Goal: Information Seeking & Learning: Check status

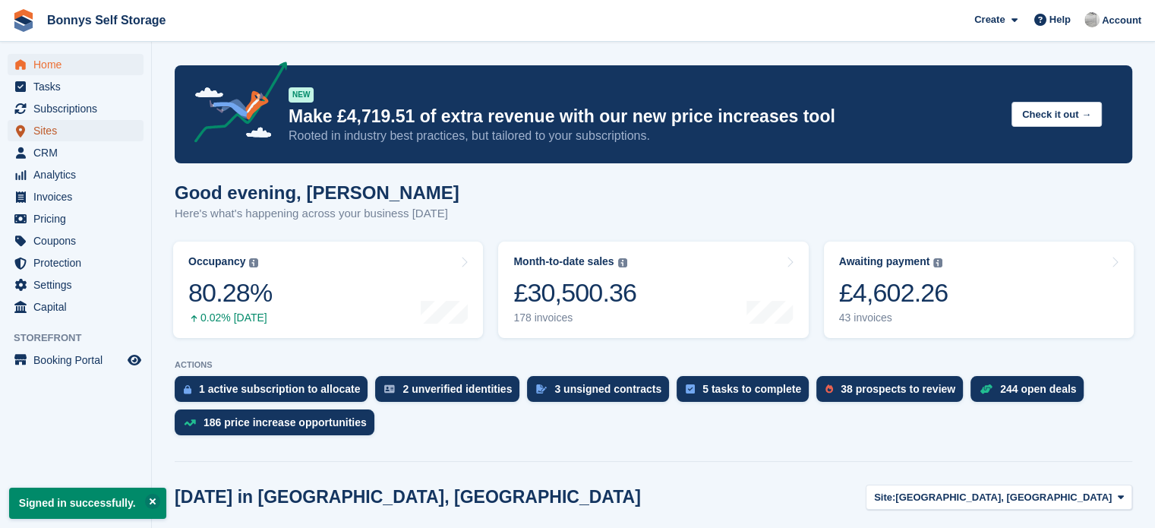
click at [48, 131] on span "Sites" at bounding box center [78, 130] width 91 height 21
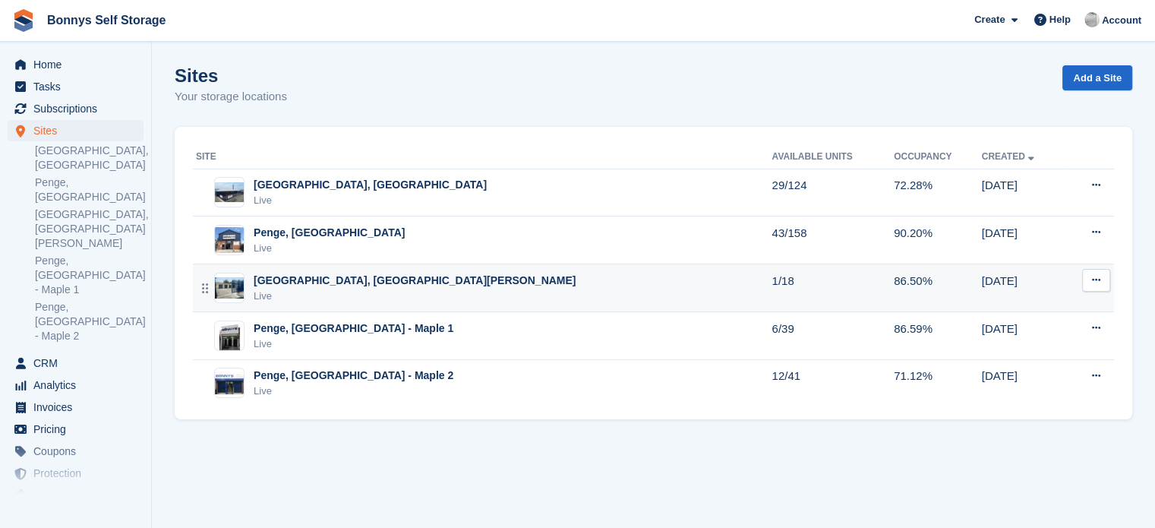
click at [362, 281] on div "[GEOGRAPHIC_DATA], [GEOGRAPHIC_DATA][PERSON_NAME]" at bounding box center [415, 281] width 322 height 16
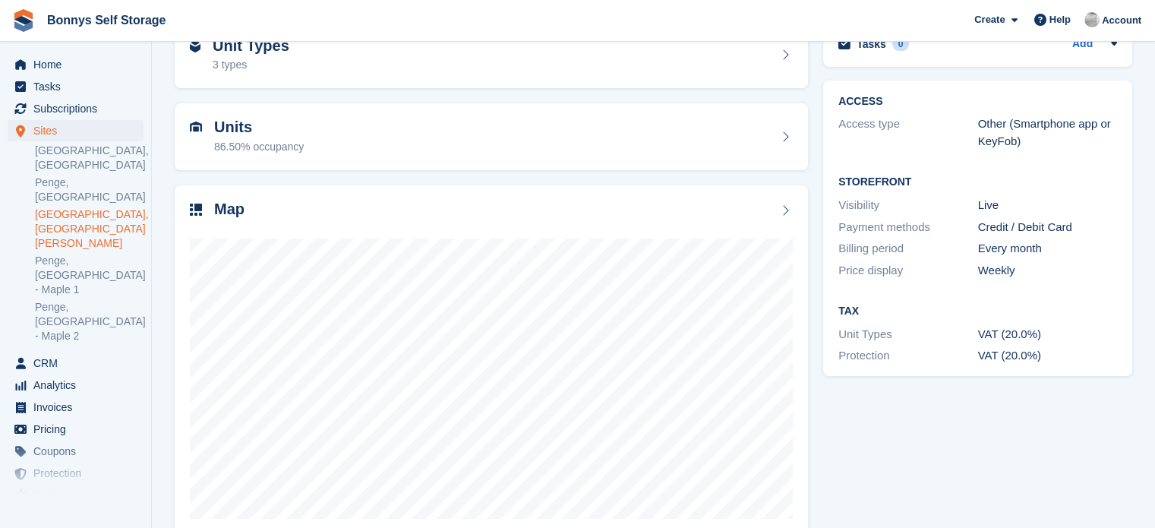
scroll to position [90, 0]
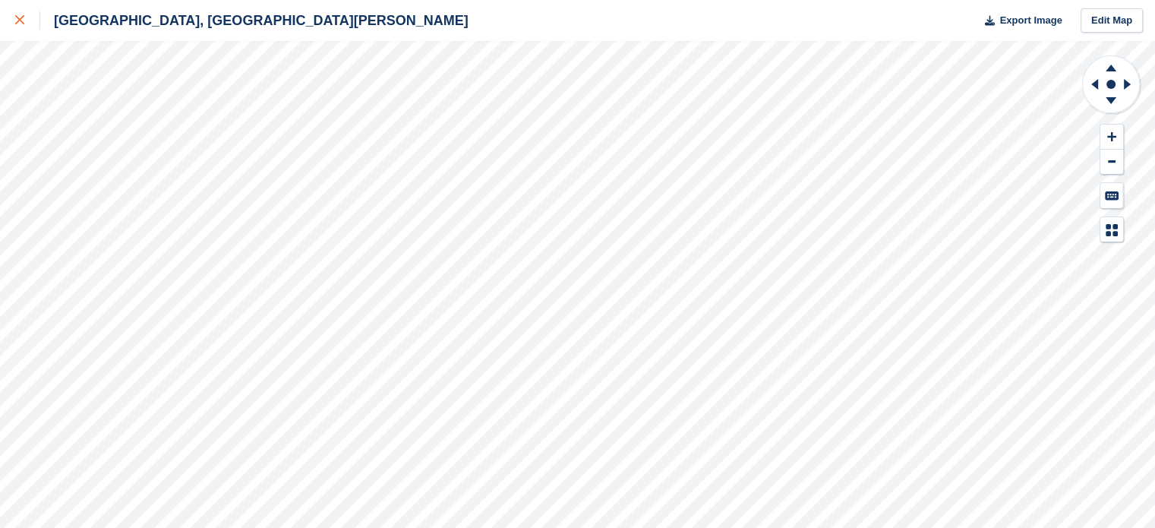
click at [13, 21] on link at bounding box center [20, 20] width 40 height 41
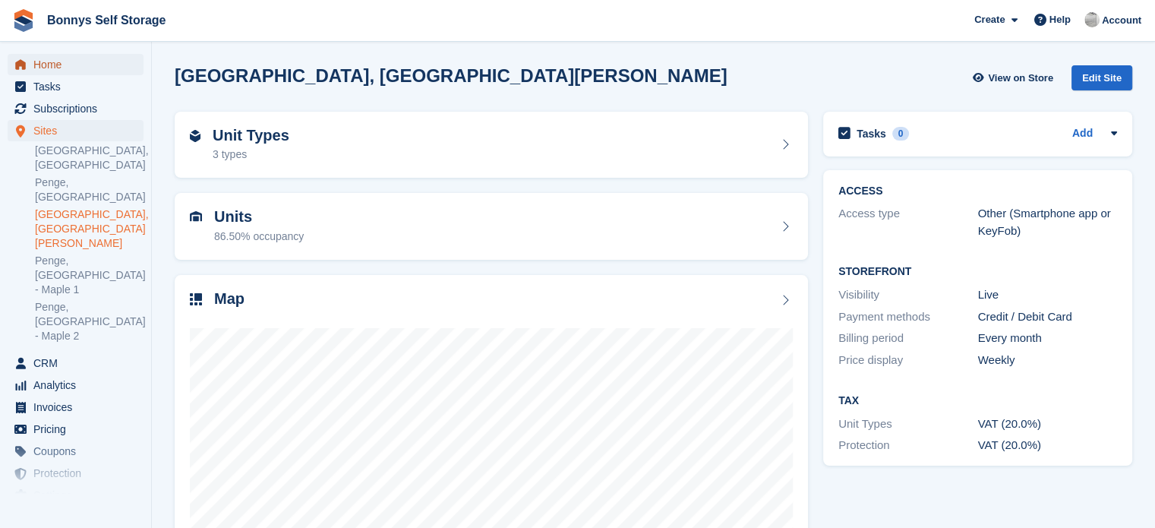
click at [62, 70] on span "Home" at bounding box center [78, 64] width 91 height 21
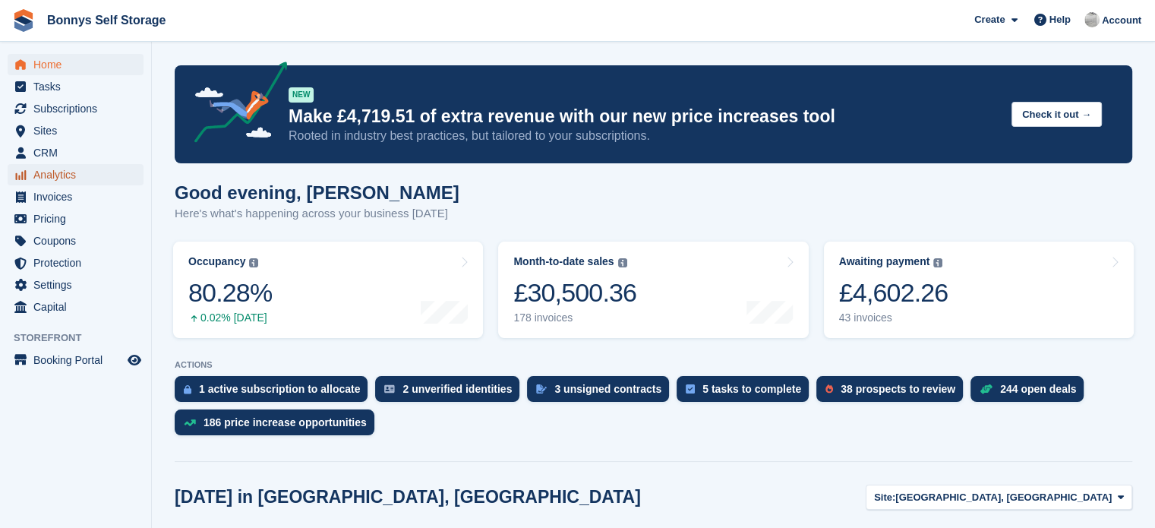
click at [57, 172] on span "Analytics" at bounding box center [78, 174] width 91 height 21
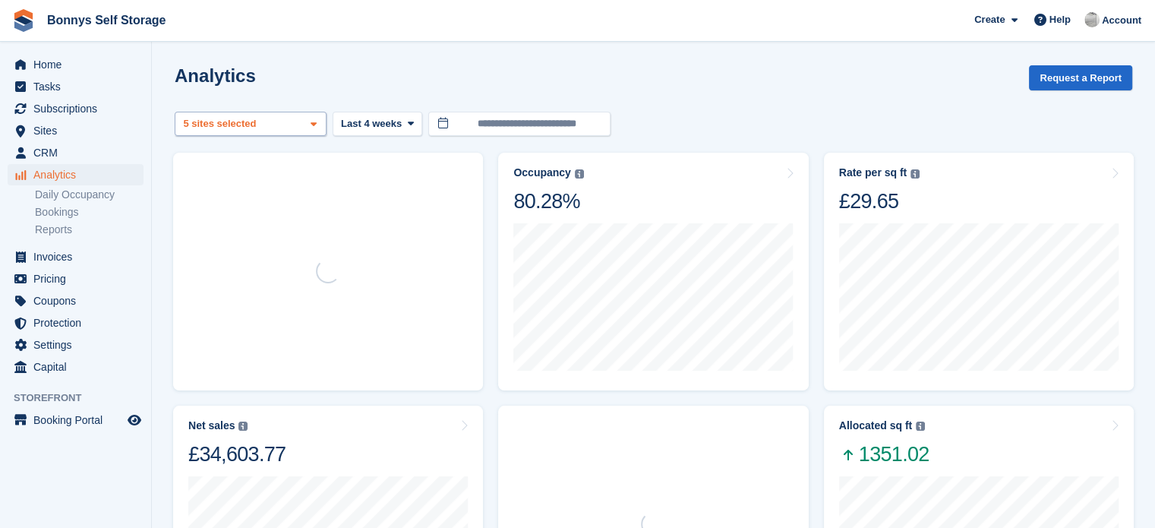
click at [301, 129] on div "Great Yarmouth, Norfolk 2 sites selected 3 sites selected 4 sites selected 5 si…" at bounding box center [251, 124] width 152 height 25
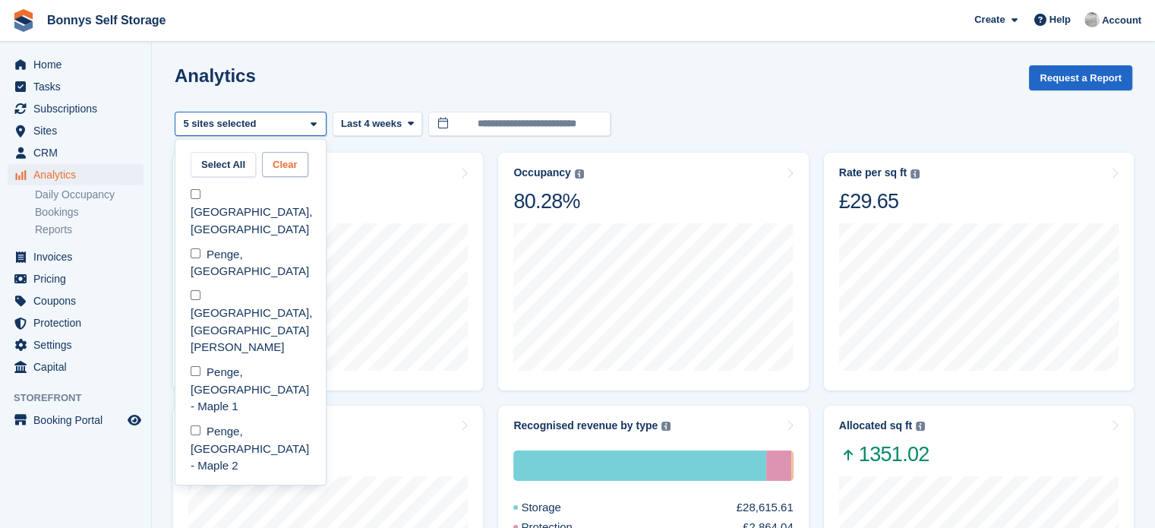
click at [276, 169] on button "Clear" at bounding box center [285, 164] width 46 height 25
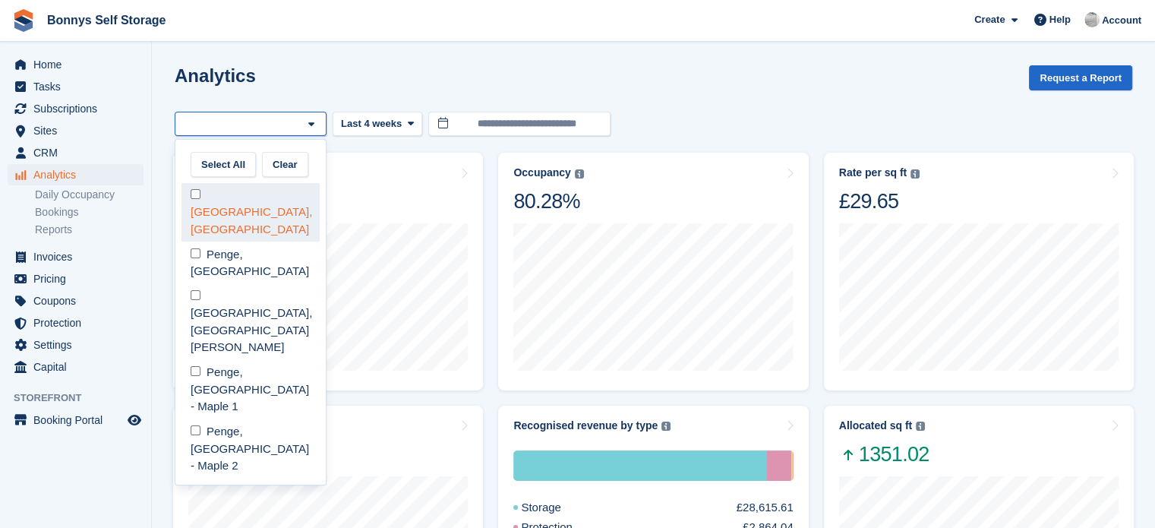
click at [211, 193] on div "[GEOGRAPHIC_DATA], [GEOGRAPHIC_DATA]" at bounding box center [251, 212] width 138 height 59
select select "****"
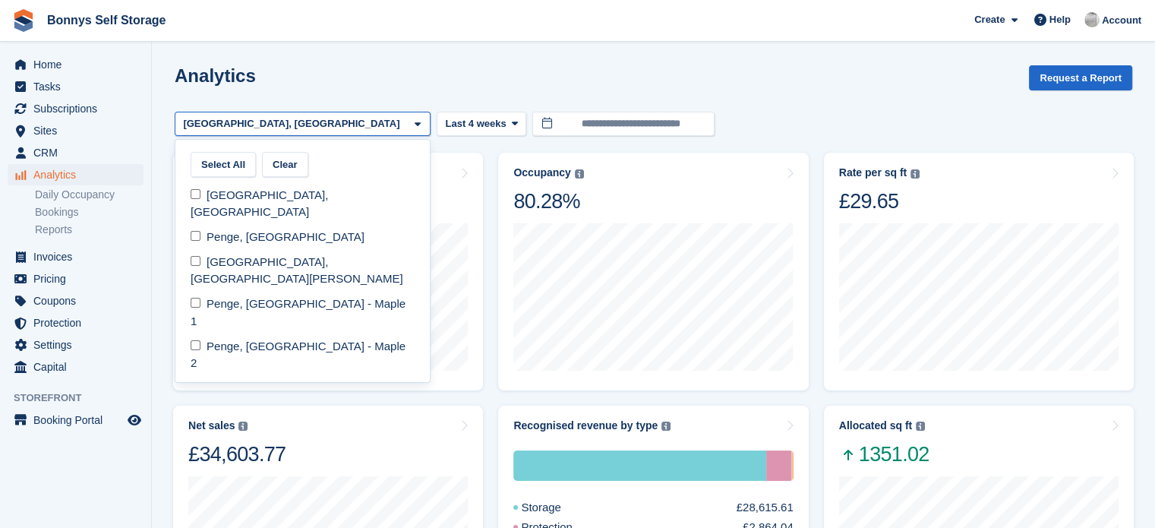
click at [419, 70] on div "Analytics Request a Report" at bounding box center [654, 86] width 958 height 43
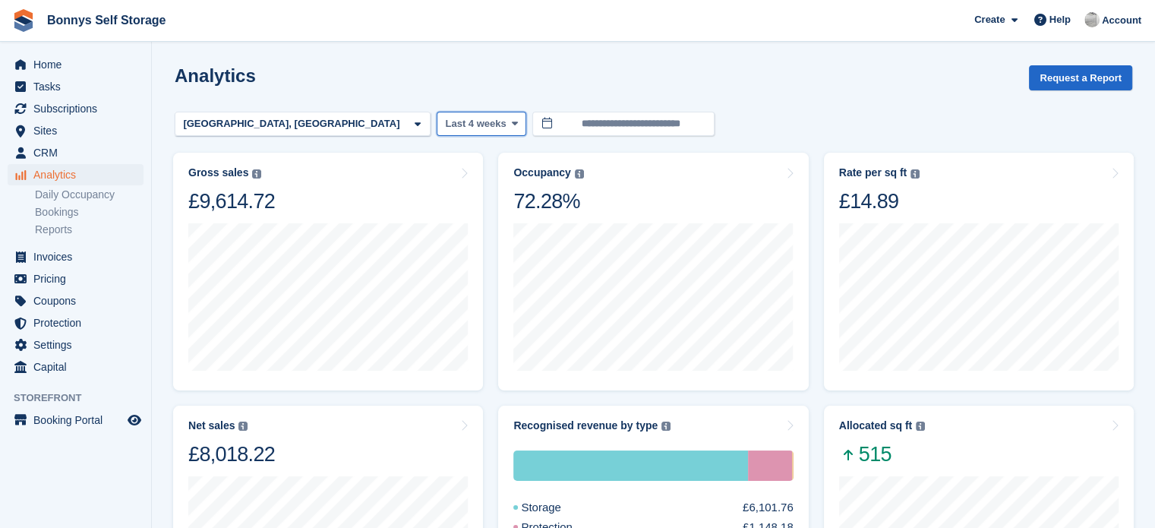
click at [437, 131] on button "Last 4 weeks" at bounding box center [482, 124] width 90 height 25
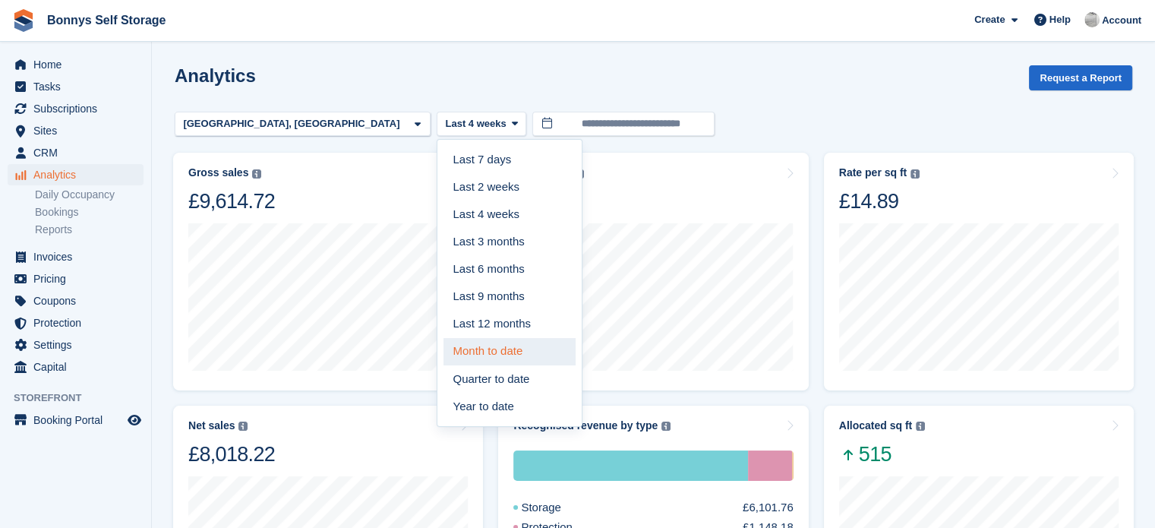
click at [444, 343] on link "Month to date" at bounding box center [510, 351] width 132 height 27
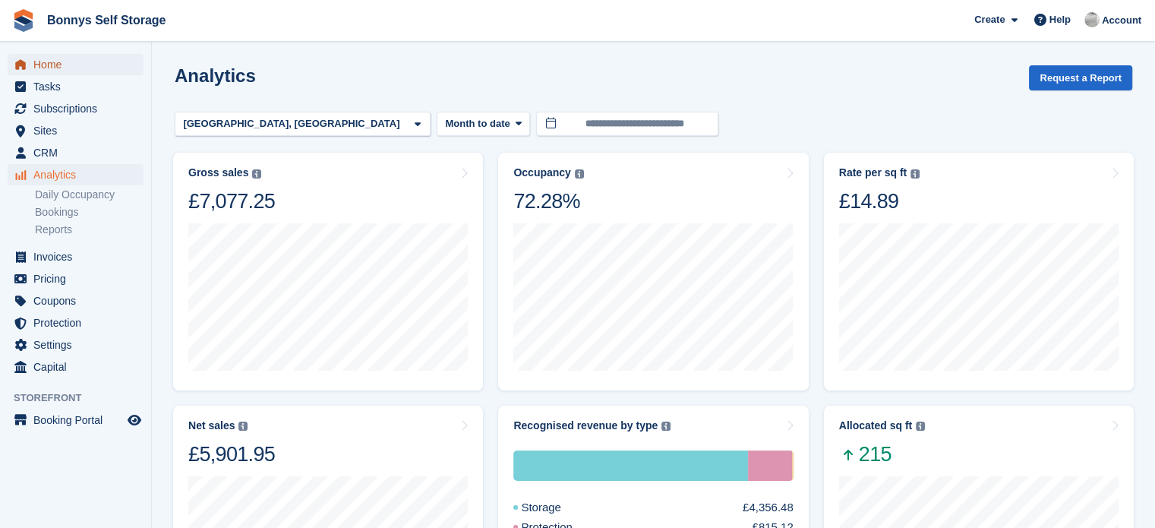
click at [54, 71] on span "Home" at bounding box center [78, 64] width 91 height 21
